Goal: Information Seeking & Learning: Find contact information

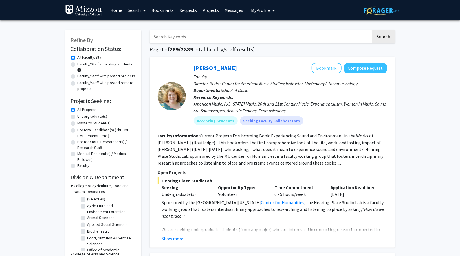
click at [255, 12] on span "My Profile" at bounding box center [260, 10] width 19 height 6
click at [271, 30] on span "View Profile" at bounding box center [286, 32] width 34 height 6
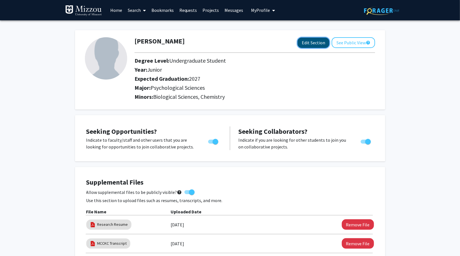
click at [313, 46] on button "Edit Section" at bounding box center [314, 43] width 32 height 10
select select "junior"
select select "2027"
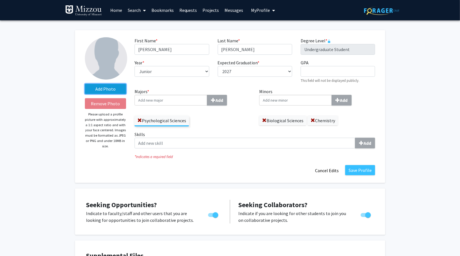
click at [109, 85] on label "Add Photo" at bounding box center [105, 89] width 41 height 10
click at [0, 0] on input "Add Photo" at bounding box center [0, 0] width 0 height 0
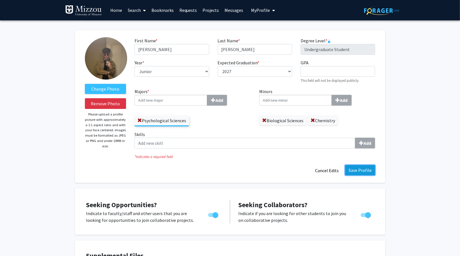
click at [357, 173] on button "Save Profile" at bounding box center [360, 170] width 30 height 10
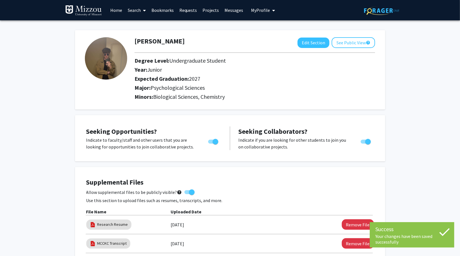
click at [138, 10] on link "Search" at bounding box center [137, 10] width 24 height 20
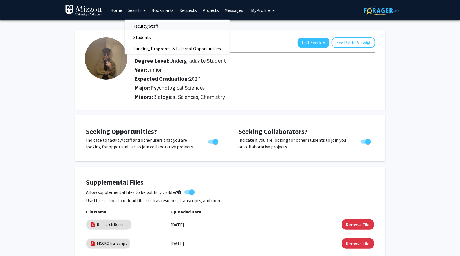
click at [150, 26] on span "Faculty/Staff" at bounding box center [145, 25] width 41 height 11
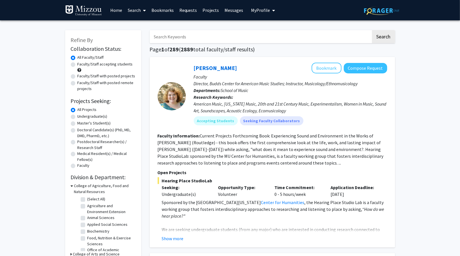
click at [190, 37] on input "Search Keywords" at bounding box center [260, 36] width 221 height 13
type input "psychology"
click at [372, 30] on button "Search" at bounding box center [383, 36] width 23 height 13
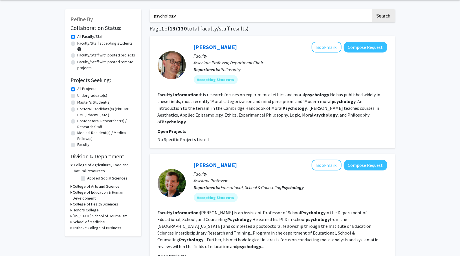
scroll to position [21, 0]
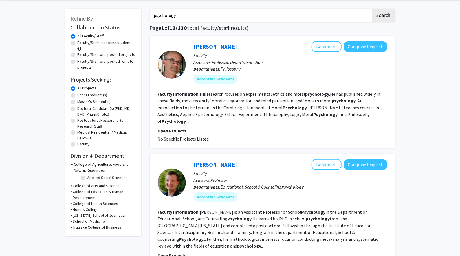
click at [78, 96] on label "Undergraduate(s)" at bounding box center [93, 95] width 30 height 6
click at [78, 96] on input "Undergraduate(s)" at bounding box center [80, 94] width 4 height 4
radio input "true"
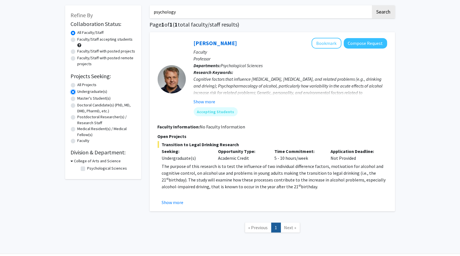
scroll to position [23, 0]
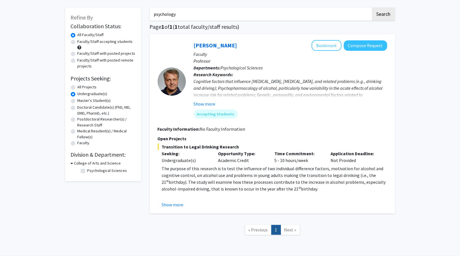
drag, startPoint x: 190, startPoint y: 19, endPoint x: 134, endPoint y: 16, distance: 55.4
click at [134, 16] on div "Refine By Collaboration Status: Collaboration Status All Faculty/Staff Collabor…" at bounding box center [230, 124] width 338 height 244
click at [384, 15] on button "Search" at bounding box center [383, 14] width 23 height 13
radio input "true"
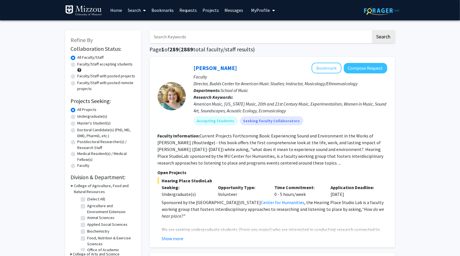
click at [78, 118] on label "Undergraduate(s)" at bounding box center [93, 116] width 30 height 6
click at [78, 117] on input "Undergraduate(s)" at bounding box center [80, 115] width 4 height 4
radio input "true"
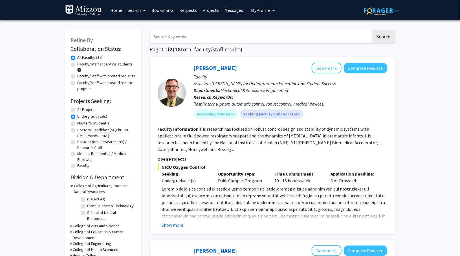
click at [78, 63] on label "Faculty/Staff accepting students" at bounding box center [105, 64] width 55 height 6
click at [78, 63] on input "Faculty/Staff accepting students" at bounding box center [80, 63] width 4 height 4
radio input "true"
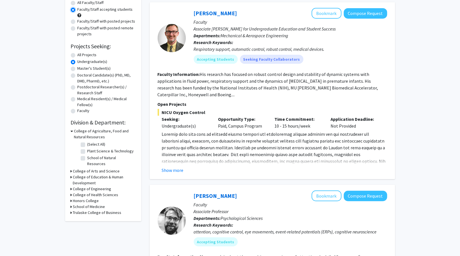
scroll to position [60, 0]
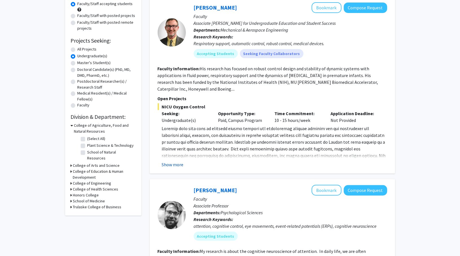
click at [169, 163] on button "Show more" at bounding box center [173, 164] width 22 height 7
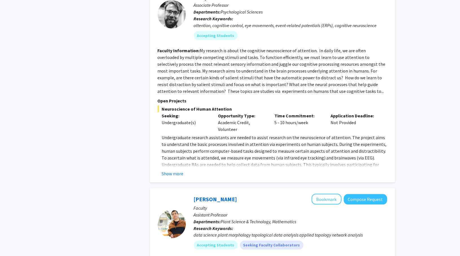
scroll to position [312, 0]
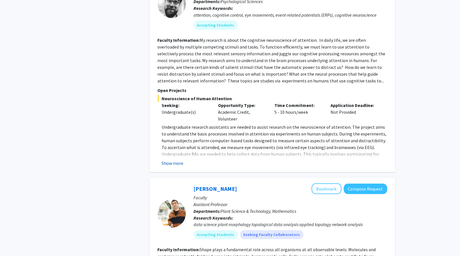
click at [174, 164] on button "Show more" at bounding box center [173, 163] width 22 height 7
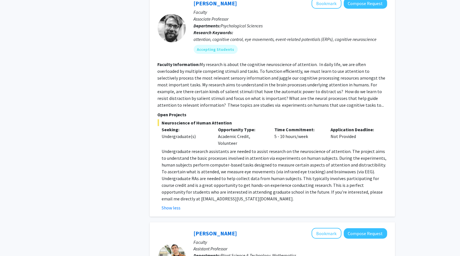
scroll to position [287, 0]
click at [237, 1] on link "[PERSON_NAME]" at bounding box center [215, 3] width 43 height 7
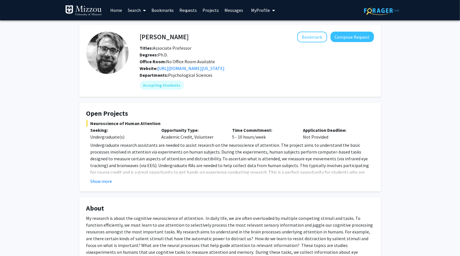
click at [102, 186] on fg-card "Open Projects Neuroscience of Human Attention Seeking: Undergraduate(s) Opportu…" at bounding box center [230, 146] width 302 height 89
click at [102, 178] on button "Show more" at bounding box center [102, 181] width 22 height 7
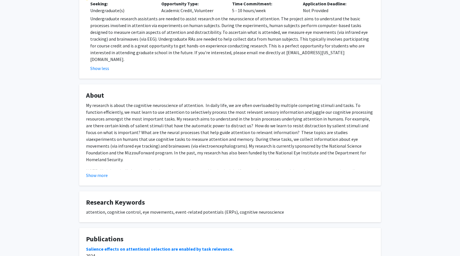
scroll to position [130, 0]
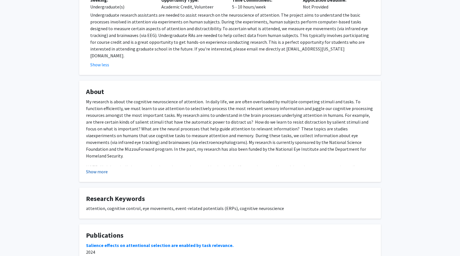
click at [95, 168] on button "Show more" at bounding box center [97, 171] width 22 height 7
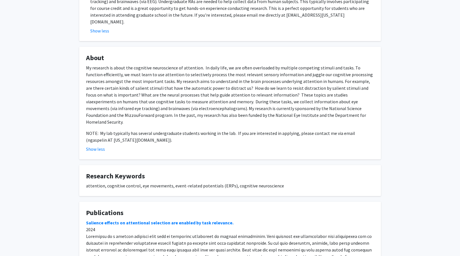
scroll to position [232, 0]
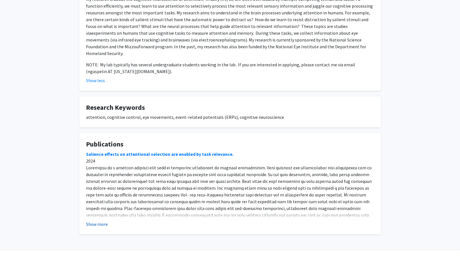
click at [105, 221] on button "Show more" at bounding box center [97, 224] width 22 height 7
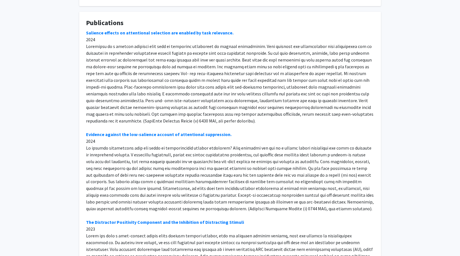
scroll to position [356, 0]
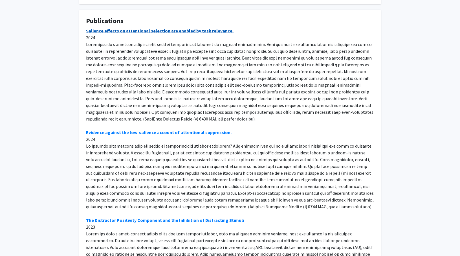
click at [96, 28] on link "Salience effects on attentional selection are enabled by task relevance." at bounding box center [159, 31] width 147 height 6
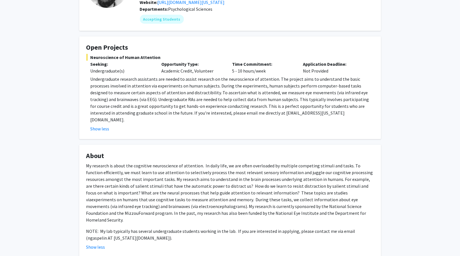
scroll to position [0, 0]
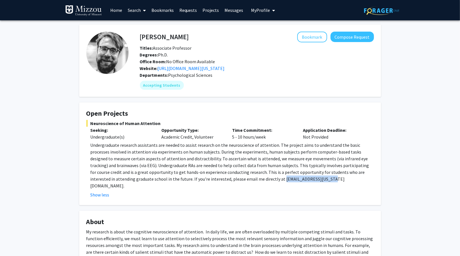
drag, startPoint x: 251, startPoint y: 179, endPoint x: 204, endPoint y: 179, distance: 46.8
click at [204, 179] on p "Undergraduate research assistants are needed to assist research on the neurosci…" at bounding box center [232, 165] width 283 height 47
copy p "[EMAIL_ADDRESS][US_STATE][DOMAIN_NAME]"
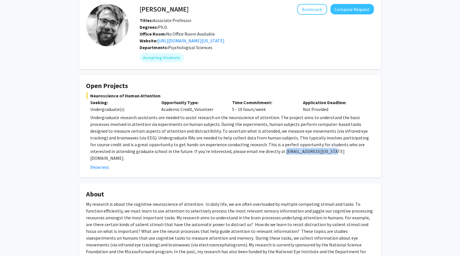
scroll to position [28, 0]
click at [193, 154] on p "Undergraduate research assistants are needed to assist research on the neurosci…" at bounding box center [232, 137] width 283 height 47
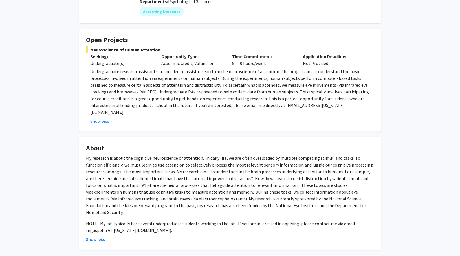
scroll to position [78, 0]
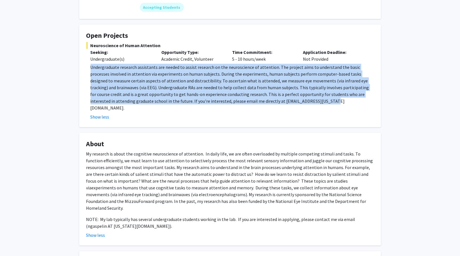
drag, startPoint x: 90, startPoint y: 66, endPoint x: 290, endPoint y: 101, distance: 203.0
click at [290, 101] on p "Undergraduate research assistants are needed to assist research on the neurosci…" at bounding box center [232, 87] width 283 height 47
copy p "Undergraduate research assistants are needed to assist research on the neurosci…"
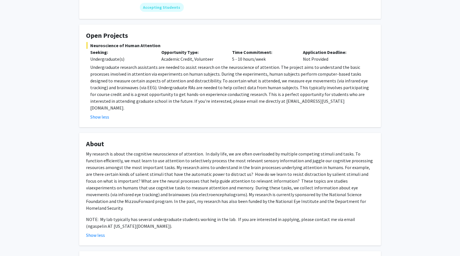
click at [180, 115] on fg-card "Open Projects Neuroscience of Human Attention Seeking: Undergraduate(s) Opportu…" at bounding box center [230, 76] width 302 height 103
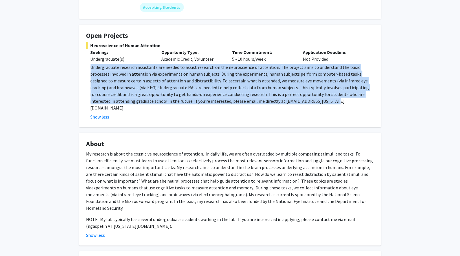
drag, startPoint x: 257, startPoint y: 103, endPoint x: 87, endPoint y: 68, distance: 174.0
click at [87, 68] on fg-read-more "Undergraduate research assistants are needed to assist research on the neurosci…" at bounding box center [230, 92] width 288 height 56
copy p "Undergraduate research assistants are needed to assist research on the neurosci…"
click at [204, 91] on p "Undergraduate research assistants are needed to assist research on the neurosci…" at bounding box center [232, 87] width 283 height 47
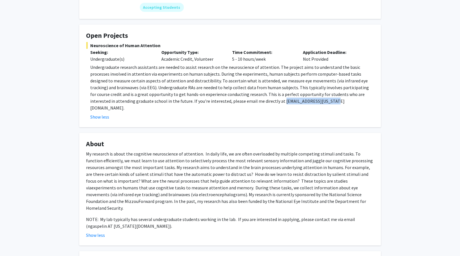
drag, startPoint x: 204, startPoint y: 102, endPoint x: 254, endPoint y: 98, distance: 50.9
click at [254, 98] on p "Undergraduate research assistants are needed to assist research on the neurosci…" at bounding box center [232, 87] width 283 height 47
copy p "[EMAIL_ADDRESS][US_STATE][DOMAIN_NAME]."
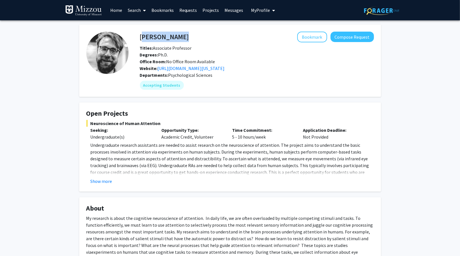
drag, startPoint x: 192, startPoint y: 38, endPoint x: 140, endPoint y: 39, distance: 51.6
click at [140, 39] on div "Nicholas Gaspelin Bookmark Compose Request" at bounding box center [257, 37] width 243 height 11
copy h4 "[PERSON_NAME]"
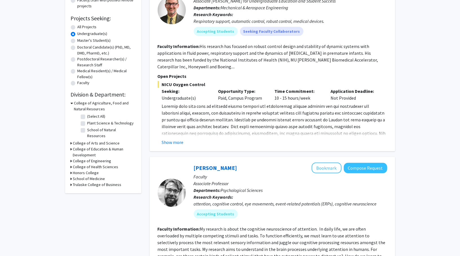
scroll to position [83, 0]
click at [88, 140] on h3 "College of Arts and Science" at bounding box center [96, 143] width 47 height 6
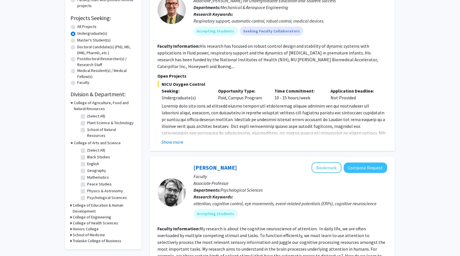
click at [87, 195] on label "Psychological Sciences" at bounding box center [107, 198] width 40 height 6
click at [87, 195] on input "Psychological Sciences" at bounding box center [89, 197] width 4 height 4
checkbox input "true"
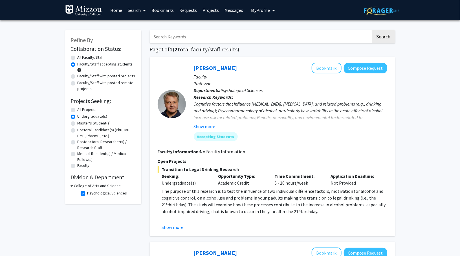
click at [131, 232] on div "Refine By Collaboration Status: Collaboration Status All Faculty/Staff Collabor…" at bounding box center [103, 252] width 85 height 454
click at [78, 58] on label "All Faculty/Staff" at bounding box center [91, 57] width 26 height 6
click at [78, 58] on input "All Faculty/Staff" at bounding box center [80, 56] width 4 height 4
radio input "true"
click at [81, 185] on h3 "College of Arts and Science" at bounding box center [97, 186] width 47 height 6
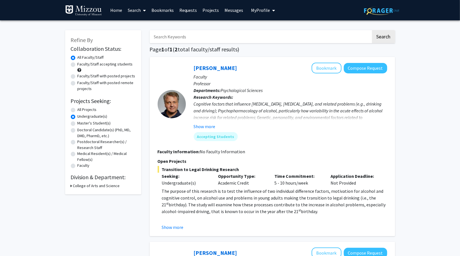
click at [81, 185] on h3 "College of Arts and Science" at bounding box center [96, 186] width 47 height 6
